Goal: Check status: Check status

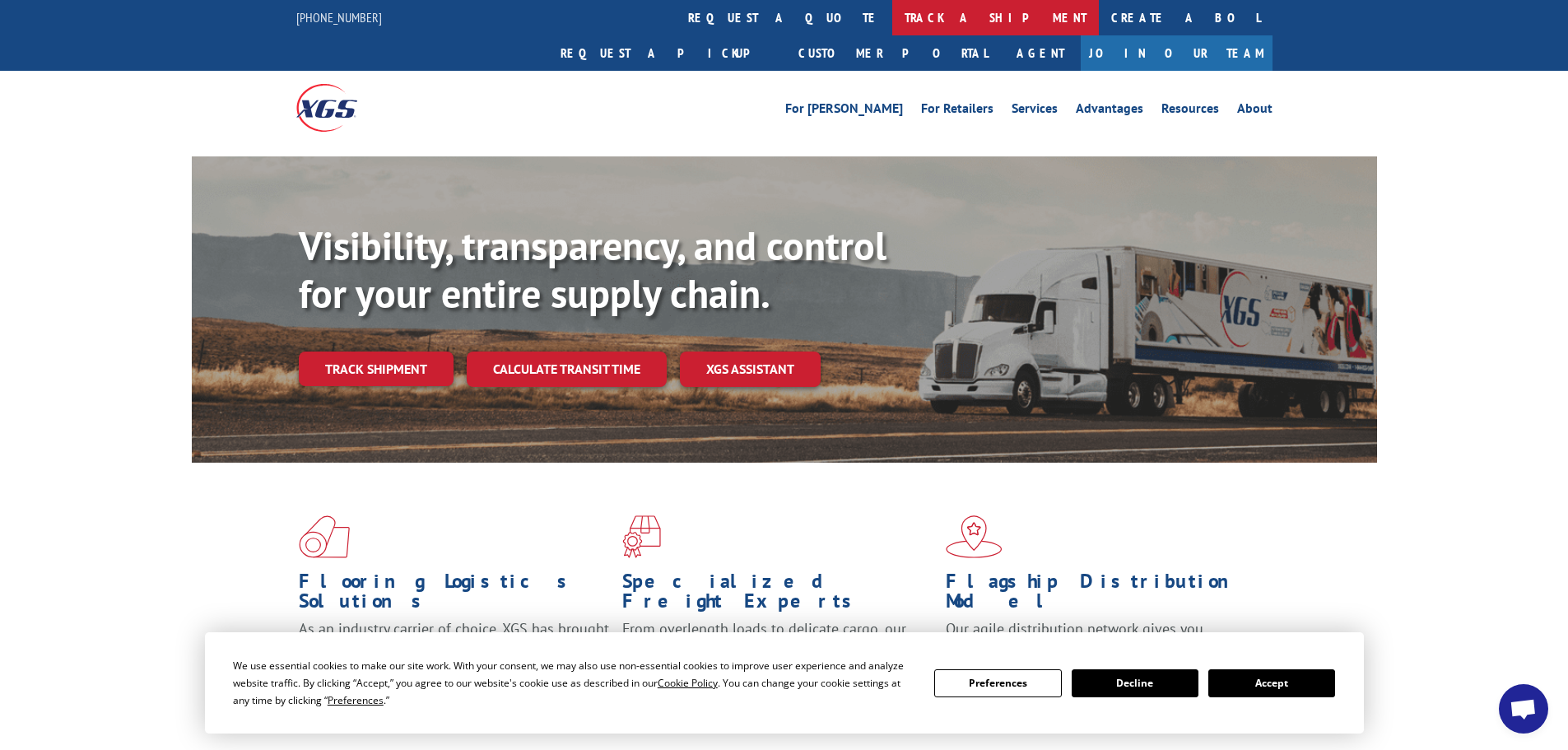
click at [893, 9] on link "track a shipment" at bounding box center [995, 17] width 206 height 35
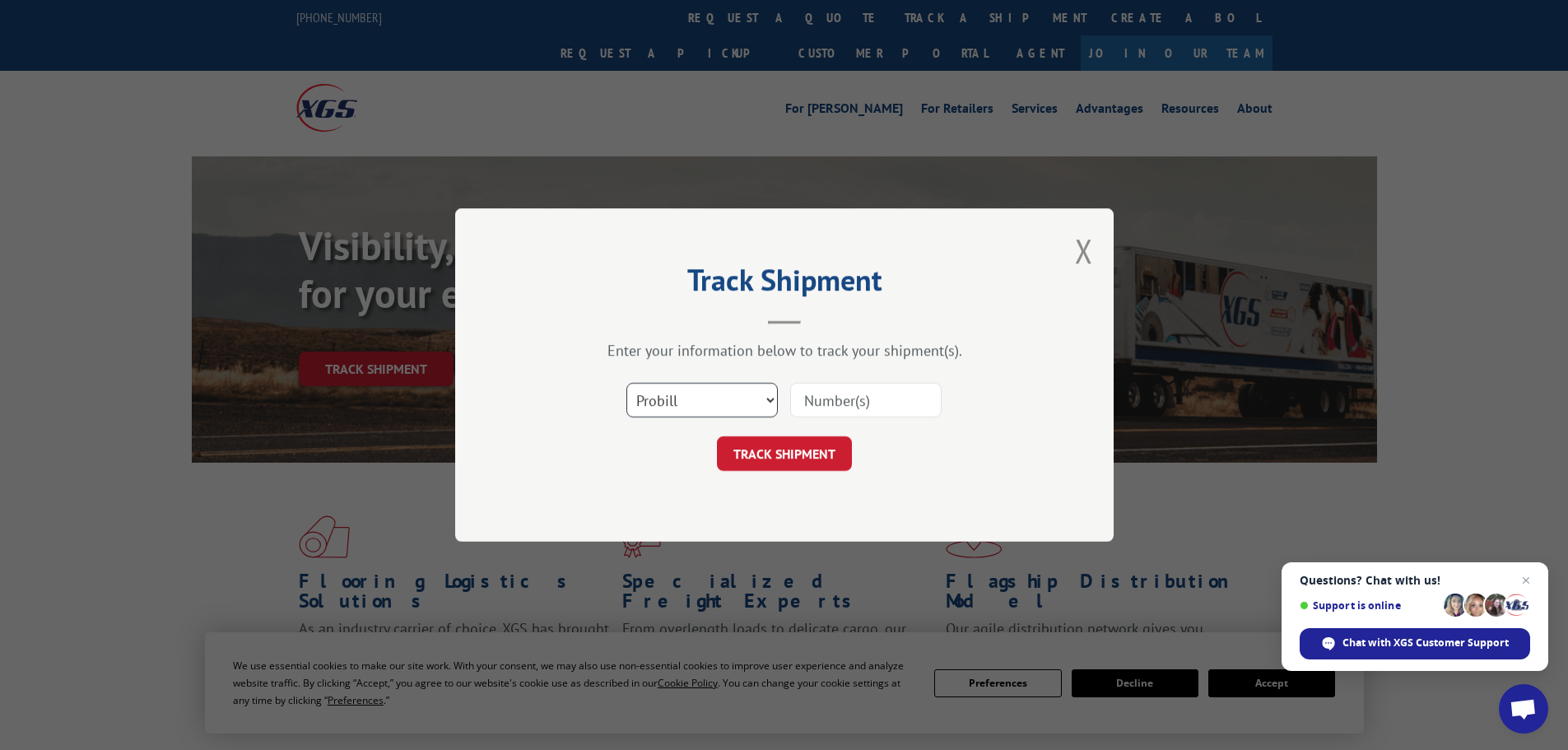
click at [763, 404] on select "Select category... Probill BOL PO" at bounding box center [702, 400] width 152 height 35
select select "bol"
click at [626, 383] on select "Select category... Probill BOL PO" at bounding box center [702, 400] width 152 height 35
paste input "5460577"
type input "5460577"
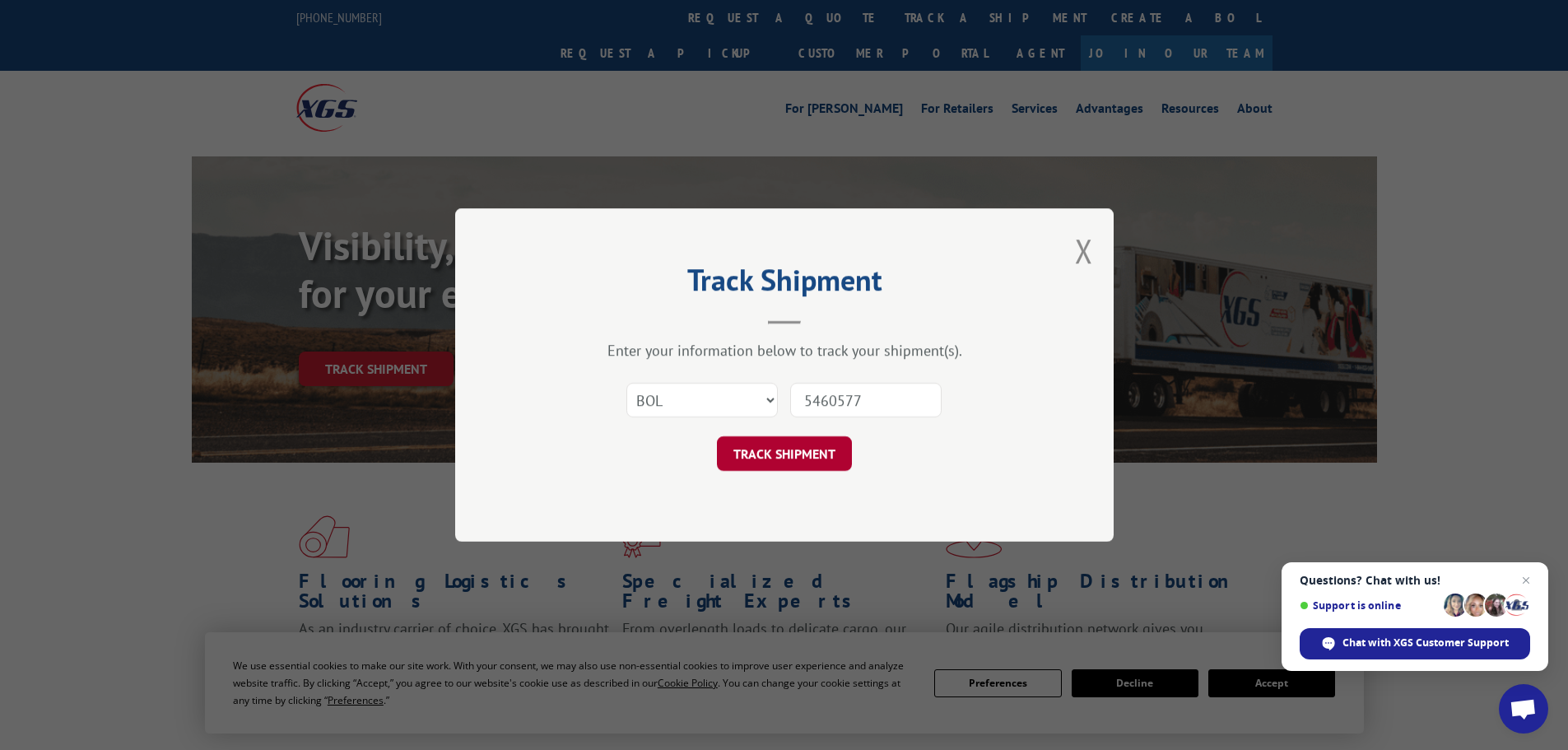
click at [800, 445] on button "TRACK SHIPMENT" at bounding box center [784, 453] width 135 height 35
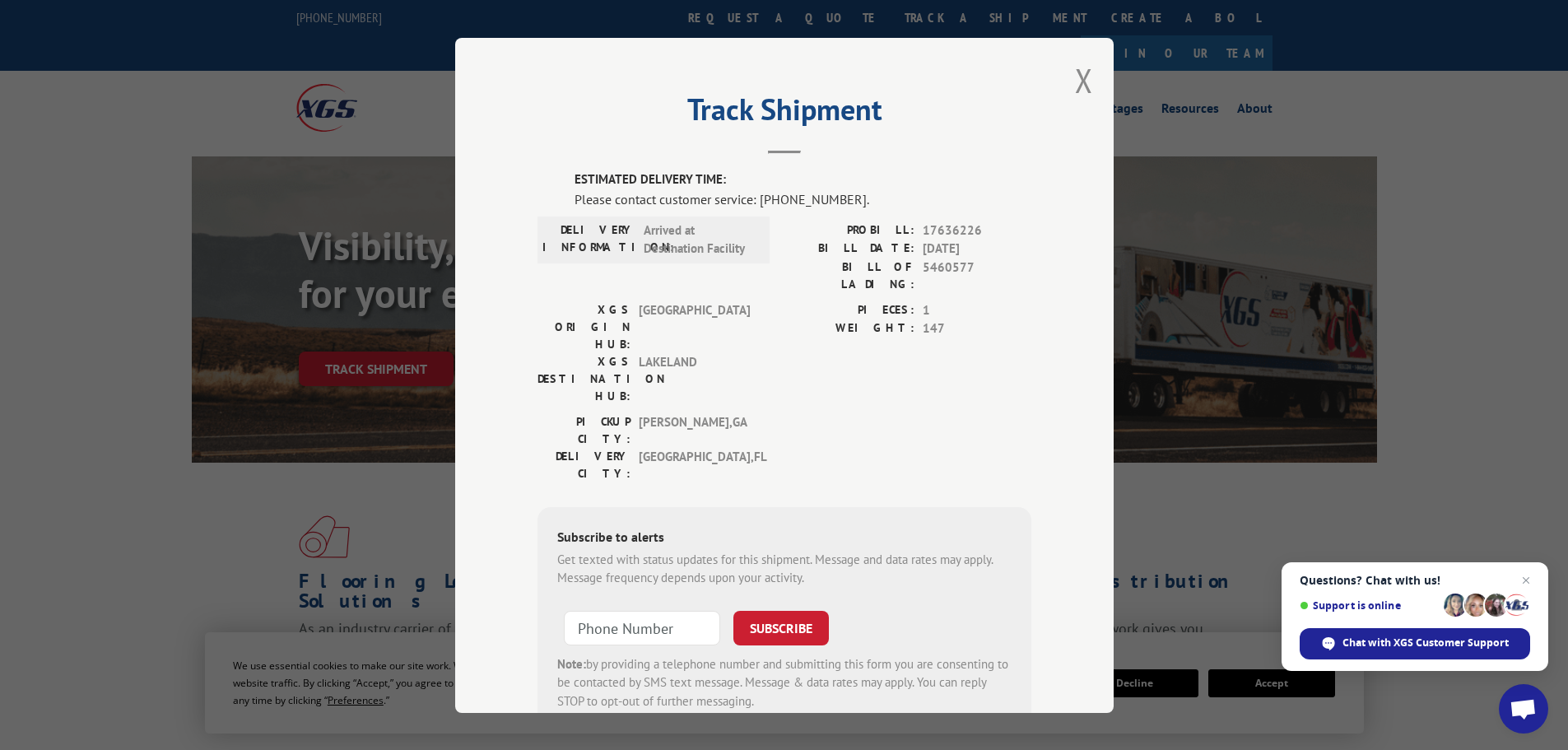
scroll to position [34, 0]
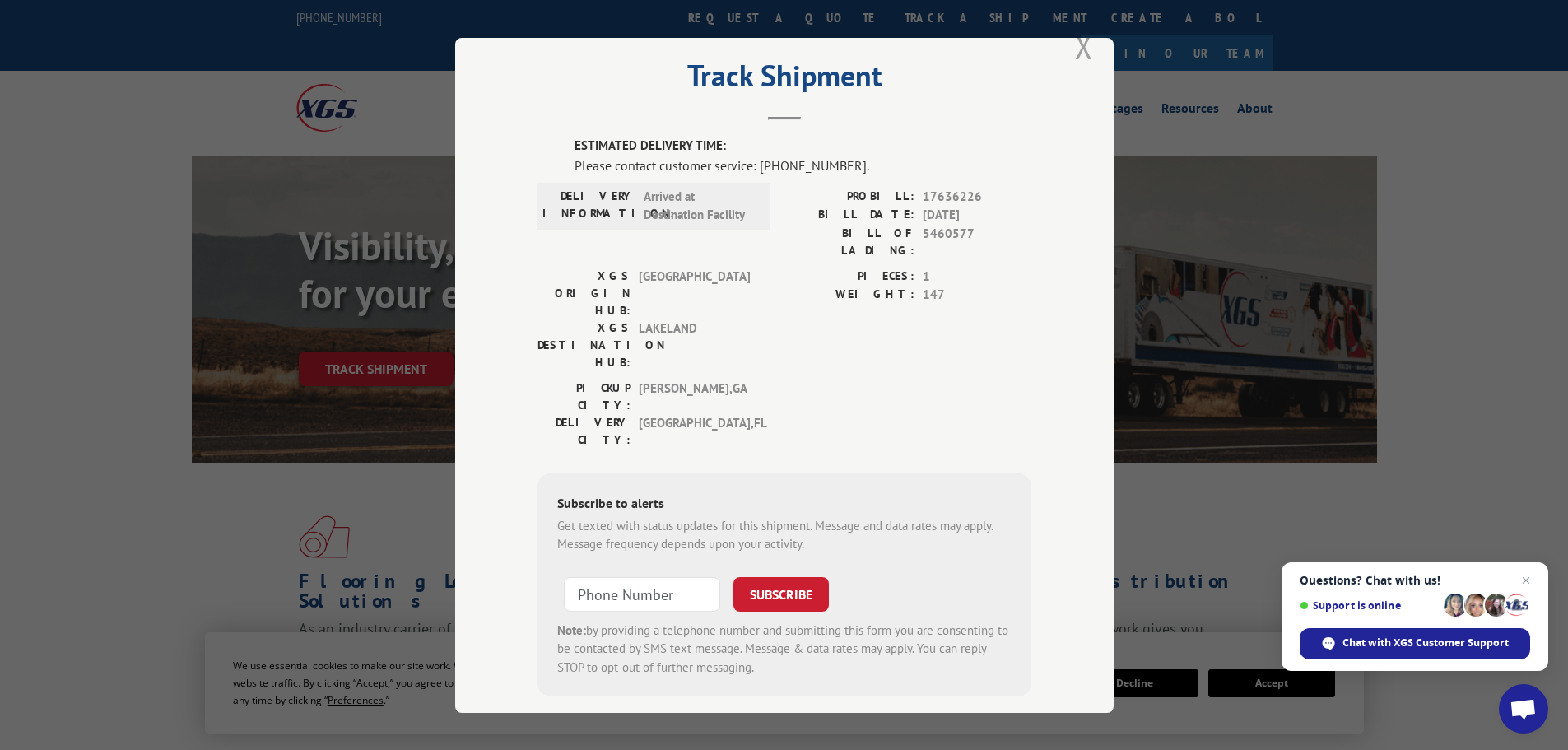
click at [1075, 55] on button "Close modal" at bounding box center [1084, 47] width 18 height 44
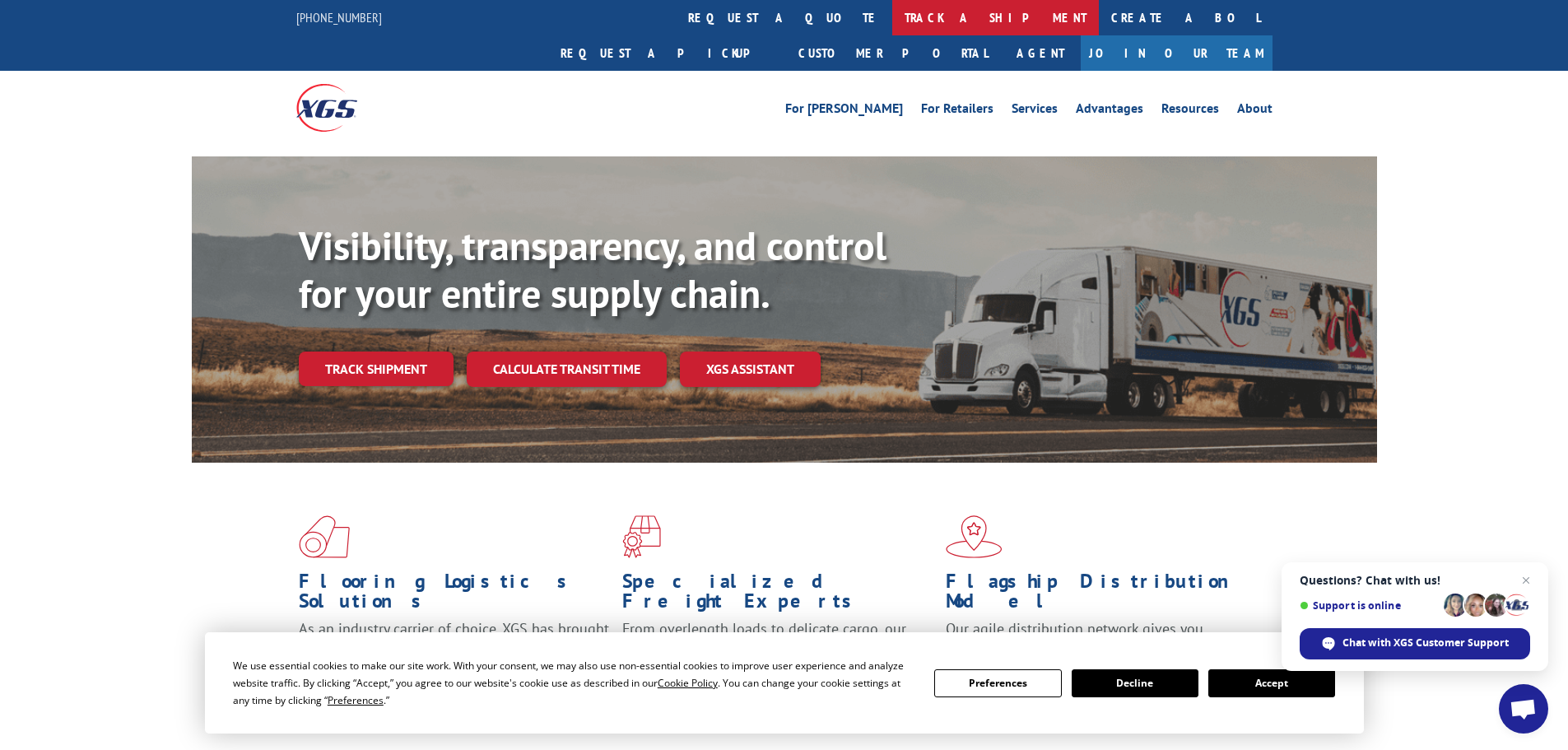
click at [893, 23] on link "track a shipment" at bounding box center [995, 17] width 206 height 35
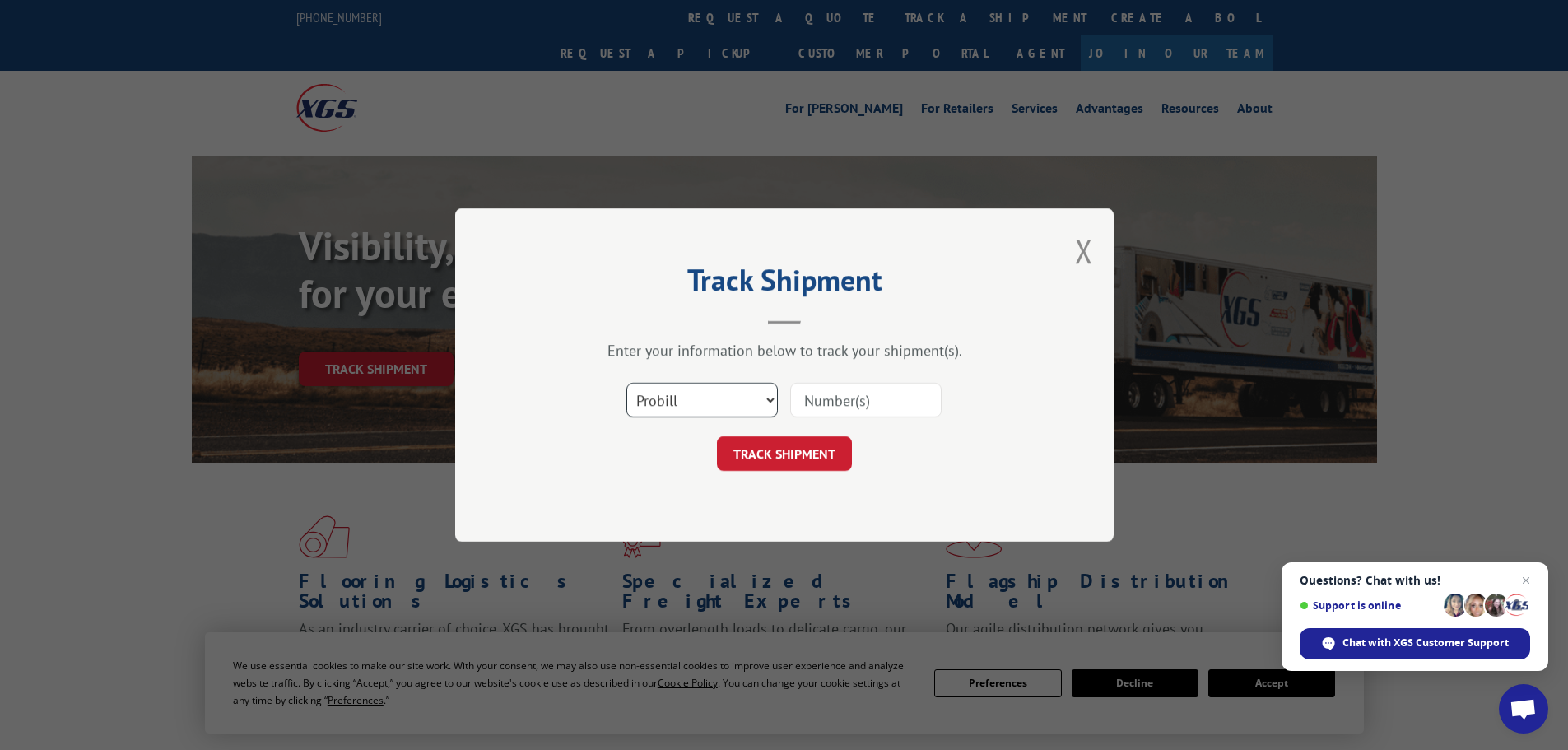
click at [743, 406] on select "Select category... Probill BOL PO" at bounding box center [702, 400] width 152 height 35
click at [626, 383] on select "Select category... Probill BOL PO" at bounding box center [702, 400] width 152 height 35
paste input "83441"
type input "83441"
click at [753, 457] on button "TRACK SHIPMENT" at bounding box center [784, 453] width 135 height 35
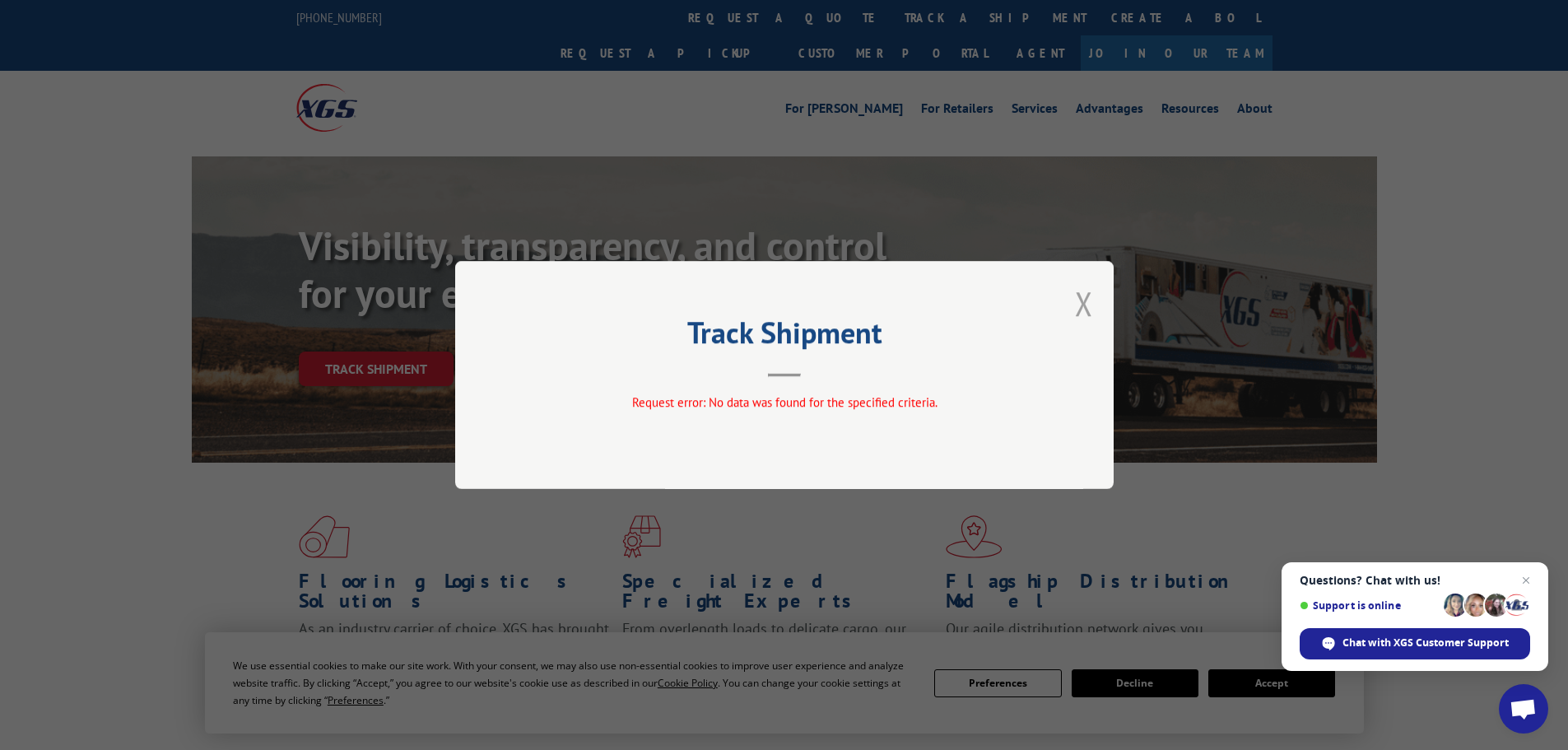
click at [1080, 303] on button "Close modal" at bounding box center [1084, 303] width 18 height 44
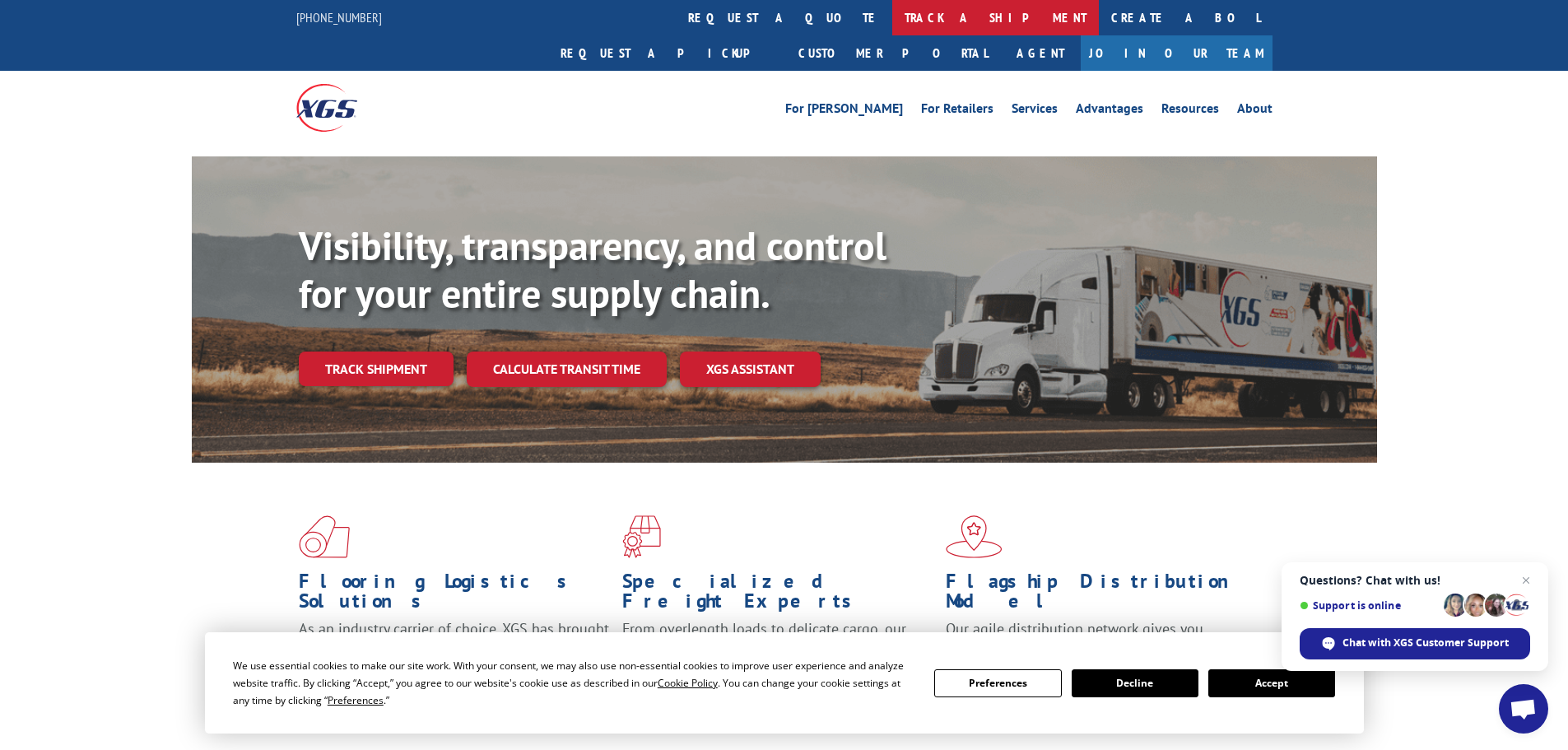
click at [893, 19] on link "track a shipment" at bounding box center [995, 17] width 206 height 35
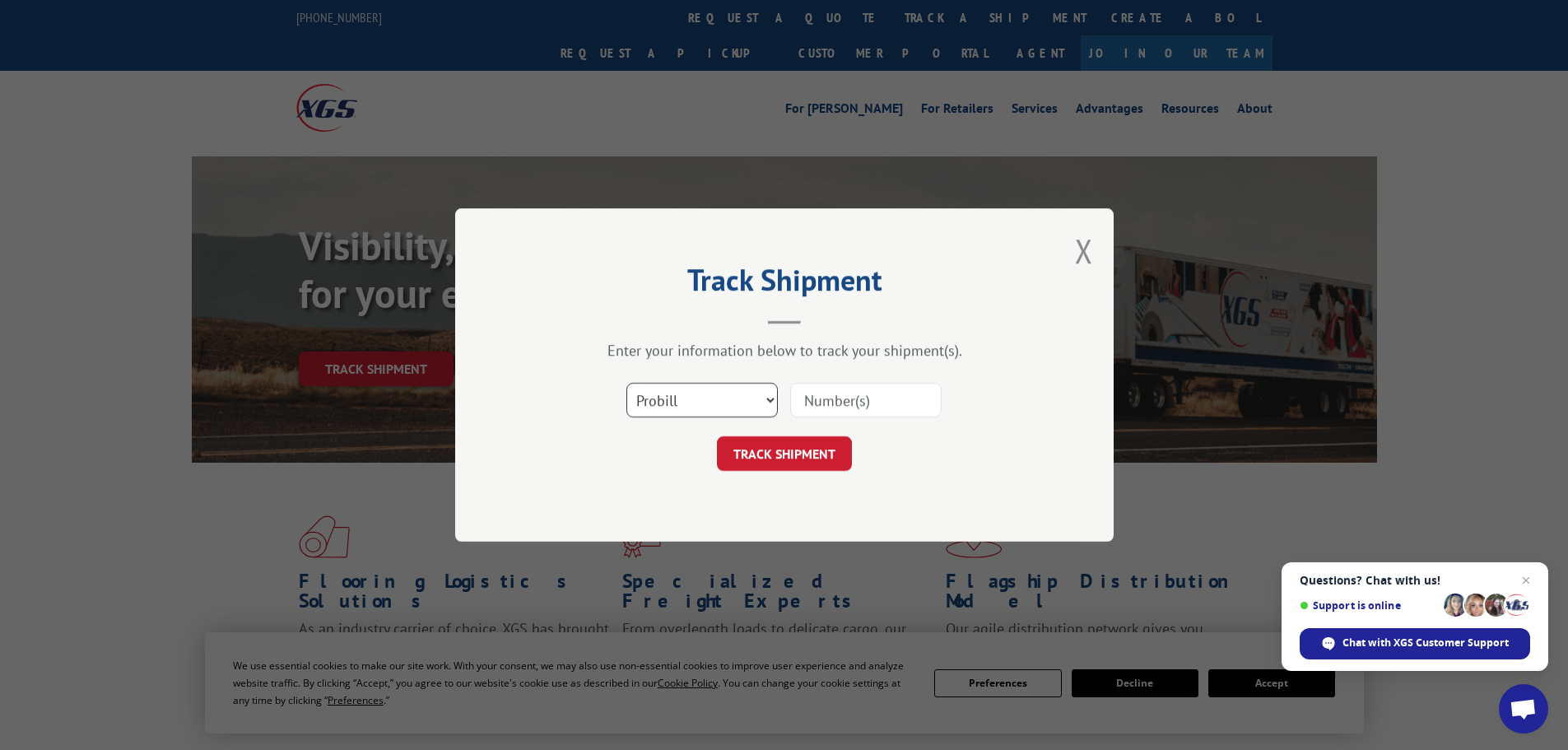
click at [770, 394] on select "Select category... Probill BOL PO" at bounding box center [702, 400] width 152 height 35
select select "po"
click at [626, 383] on select "Select category... Probill BOL PO" at bounding box center [702, 400] width 152 height 35
paste input "19532288"
type input "19532288"
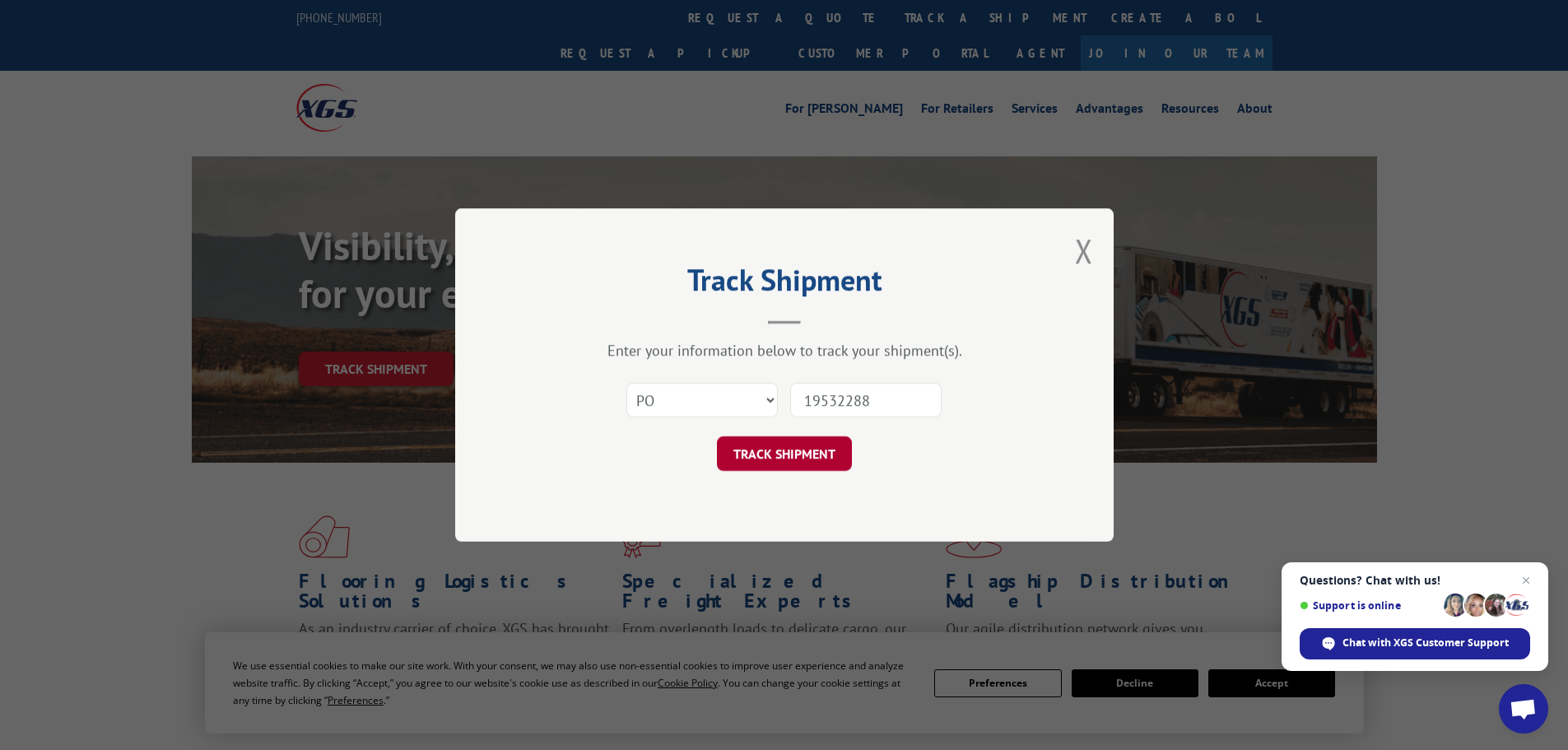
click at [760, 458] on button "TRACK SHIPMENT" at bounding box center [784, 453] width 135 height 35
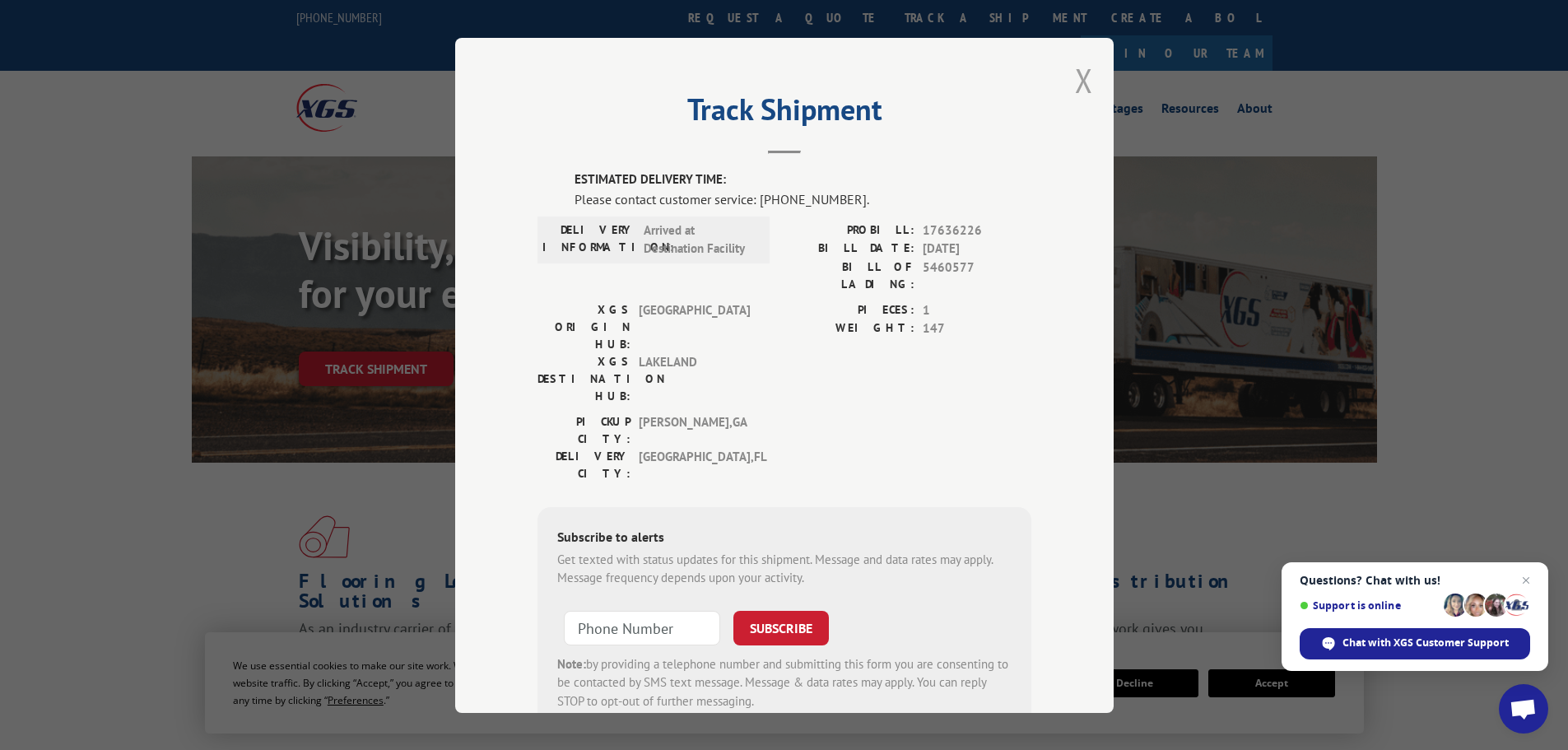
click at [1081, 84] on button "Close modal" at bounding box center [1084, 81] width 18 height 44
